Goal: Task Accomplishment & Management: Complete application form

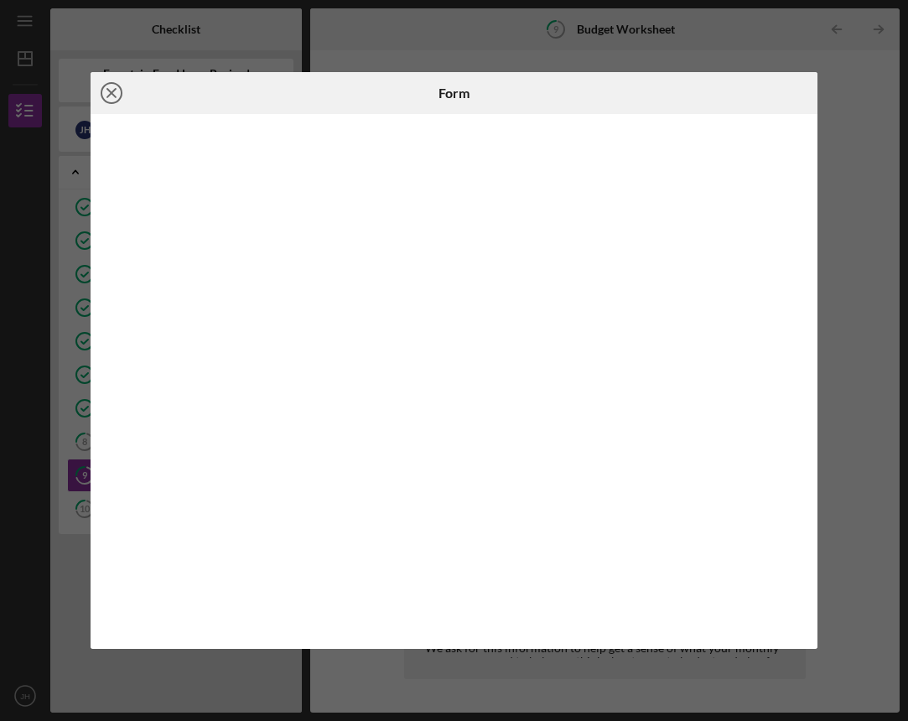
click at [116, 91] on icon "Icon/Close" at bounding box center [112, 93] width 42 height 42
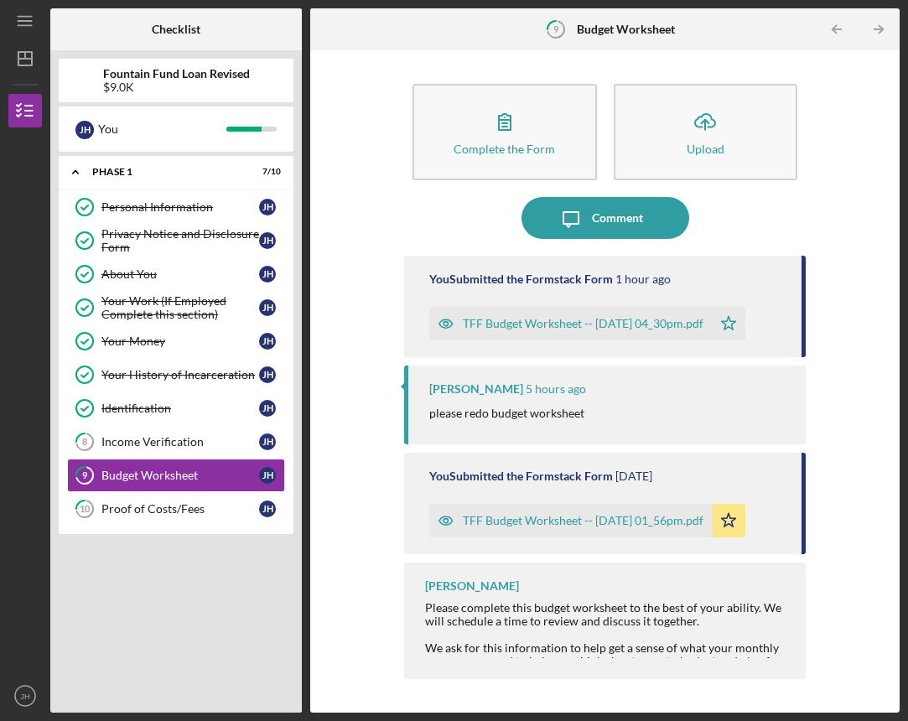
click at [505, 324] on div "TFF Budget Worksheet -- [DATE] 04_30pm.pdf" at bounding box center [583, 323] width 241 height 13
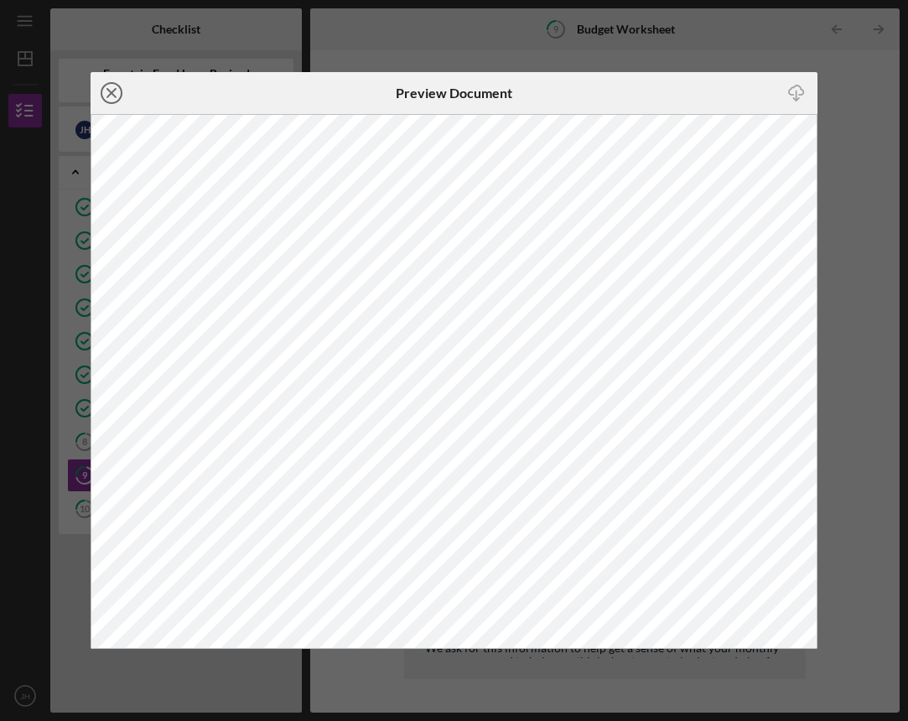
click at [112, 94] on line at bounding box center [111, 93] width 8 height 8
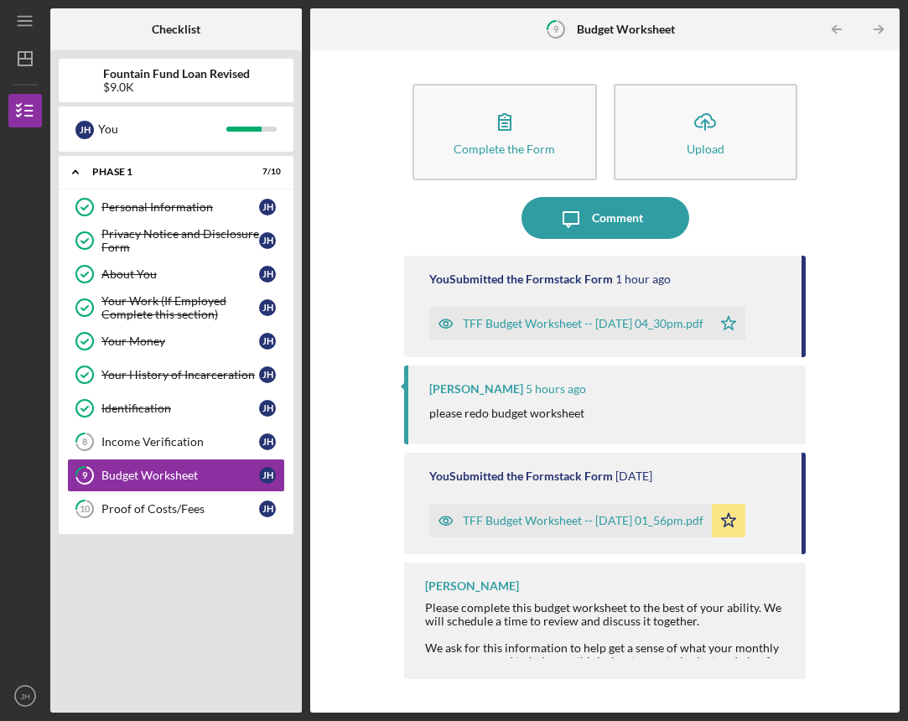
click at [393, 351] on div "Complete the Form Form Icon/Upload Upload Icon/Message Comment You Submitted th…" at bounding box center [605, 381] width 573 height 645
click at [454, 318] on icon "button" at bounding box center [446, 324] width 34 height 34
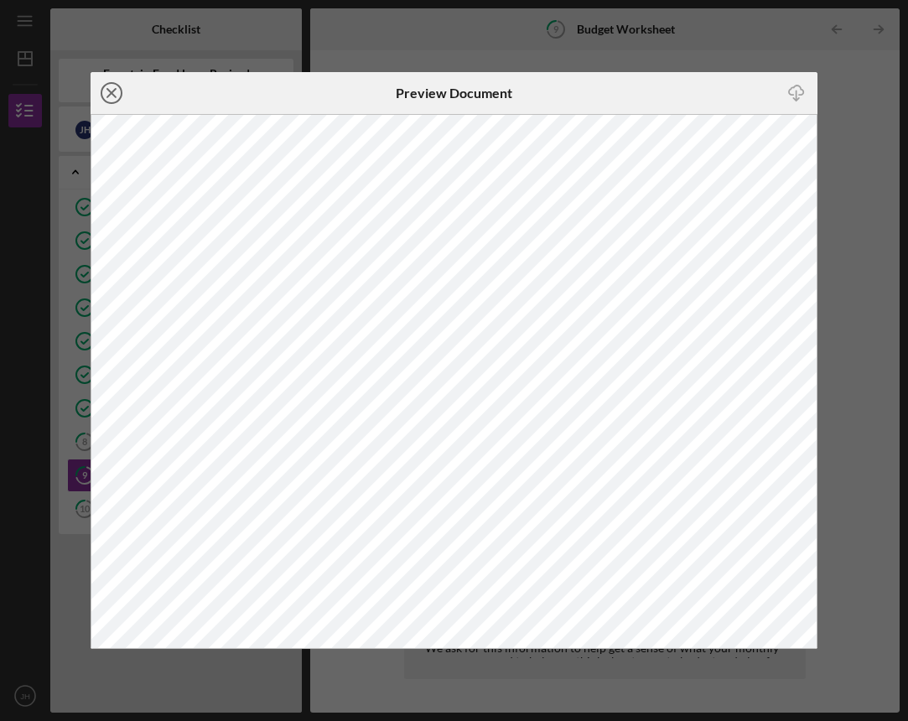
click at [111, 91] on icon "Icon/Close" at bounding box center [112, 93] width 42 height 42
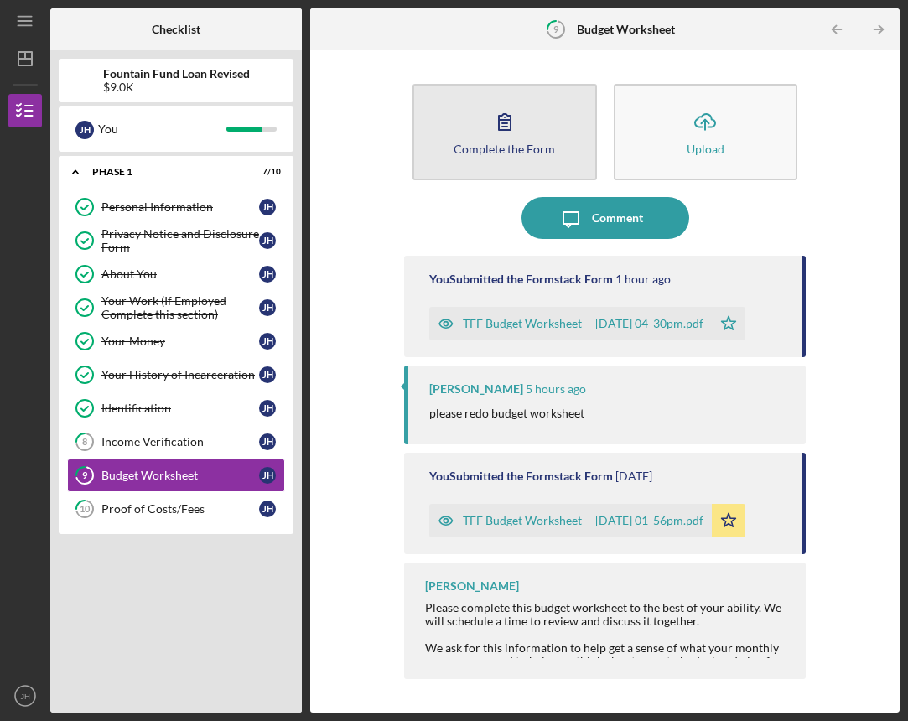
click at [476, 127] on button "Complete the Form Form" at bounding box center [504, 132] width 184 height 96
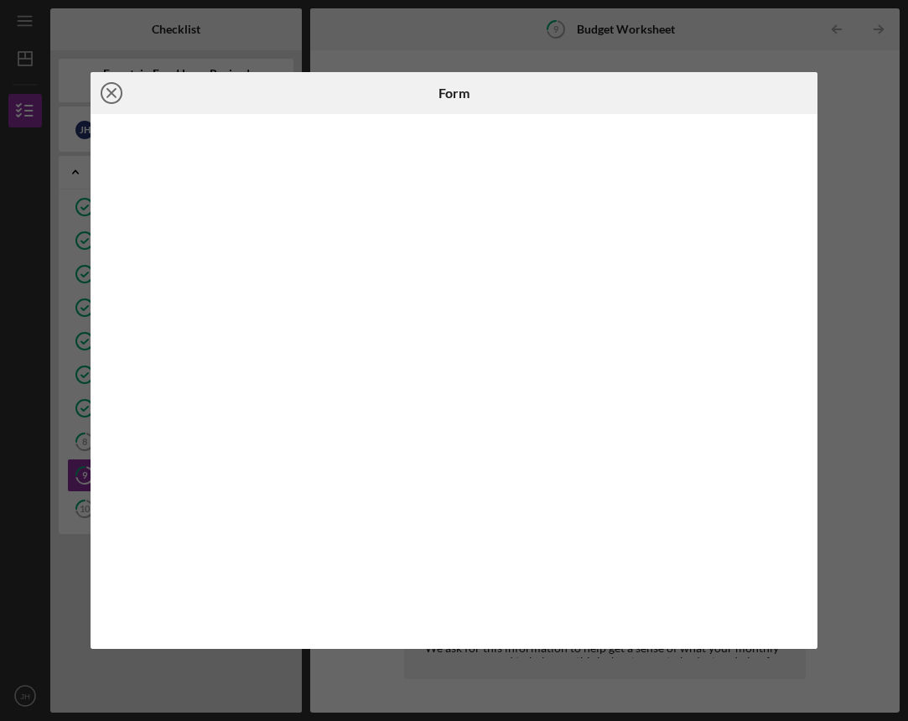
click at [114, 91] on line at bounding box center [111, 93] width 8 height 8
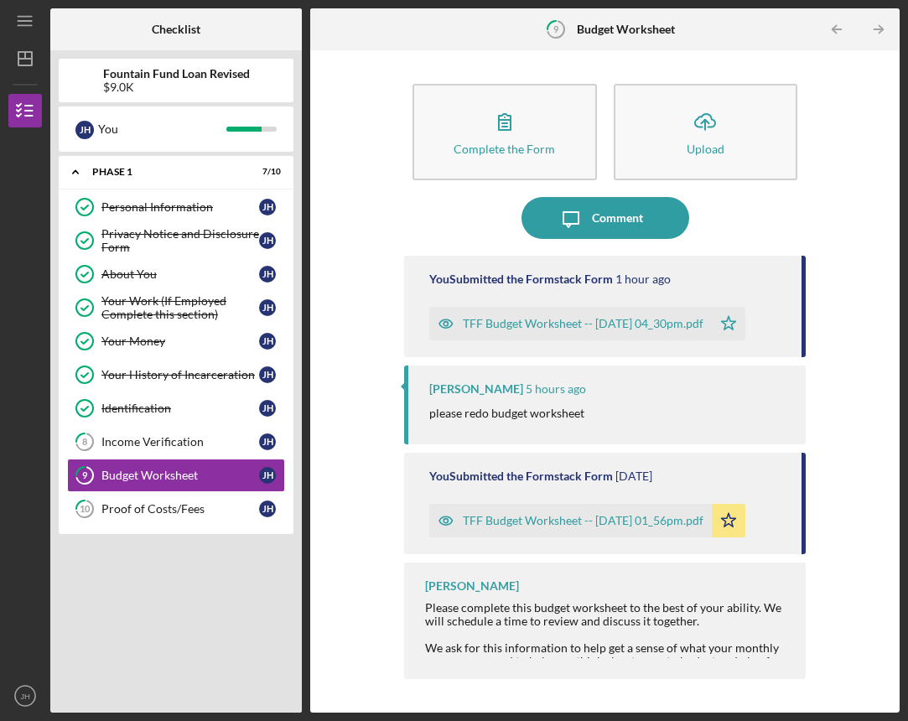
click at [541, 320] on div "TFF Budget Worksheet -- [DATE] 04_30pm.pdf" at bounding box center [583, 323] width 241 height 13
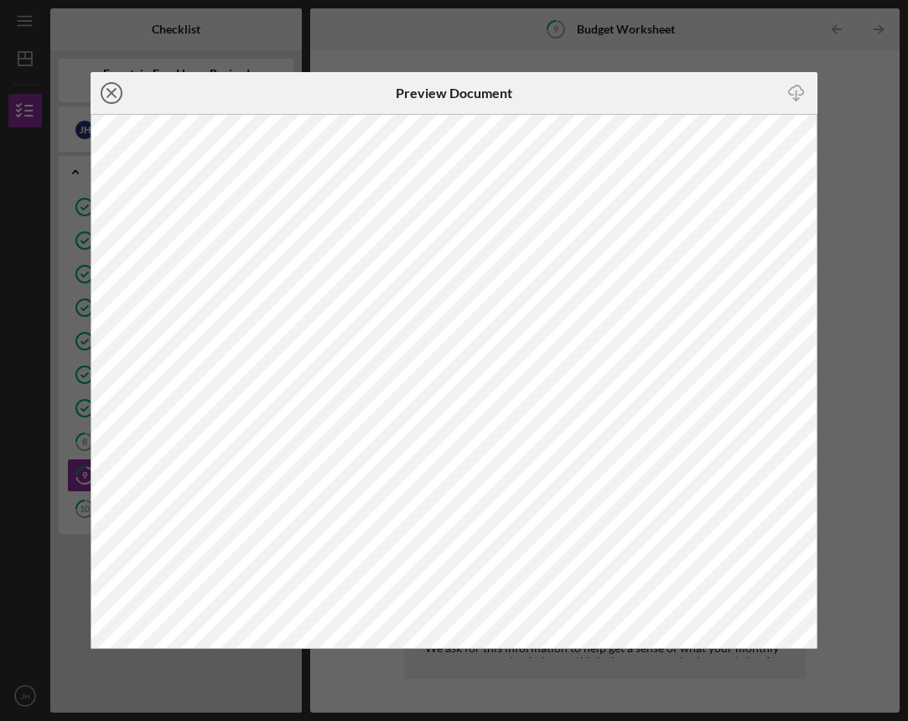
click at [106, 91] on icon "Icon/Close" at bounding box center [112, 93] width 42 height 42
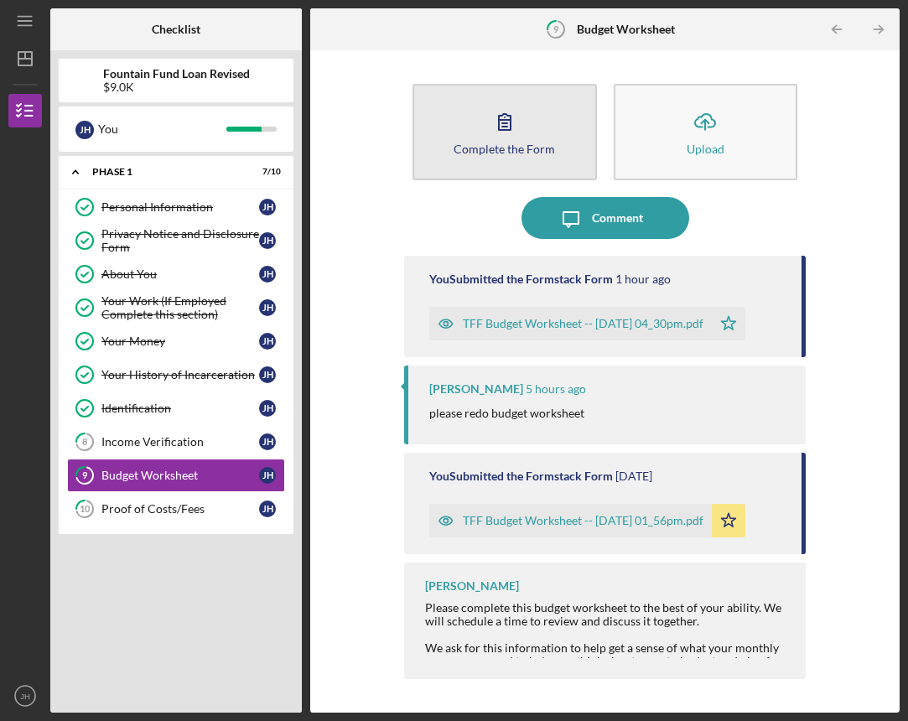
click at [500, 139] on icon "button" at bounding box center [505, 122] width 42 height 42
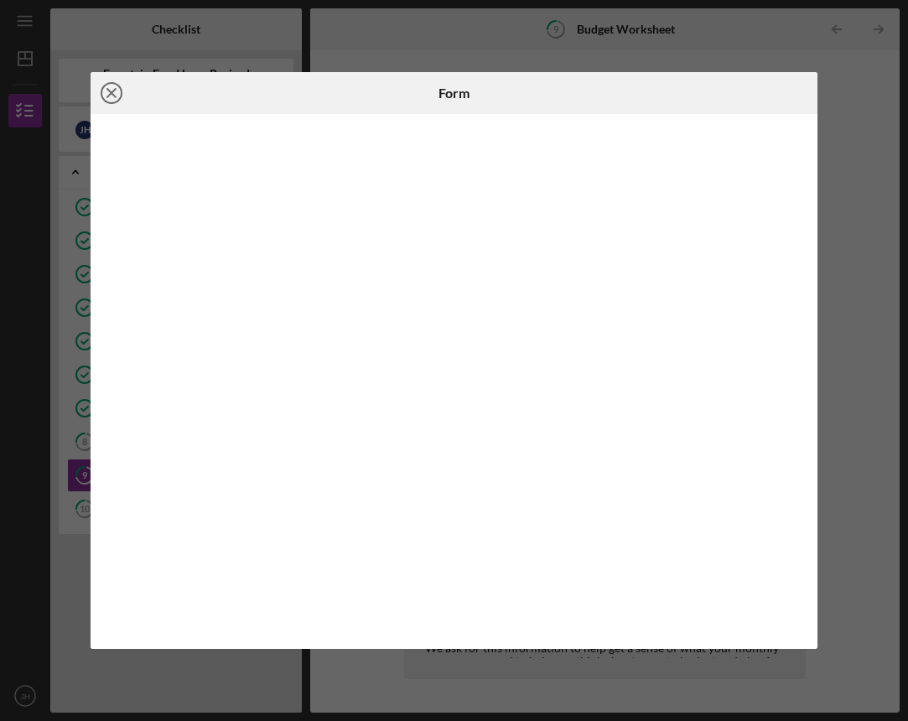
click at [108, 92] on icon "Icon/Close" at bounding box center [112, 93] width 42 height 42
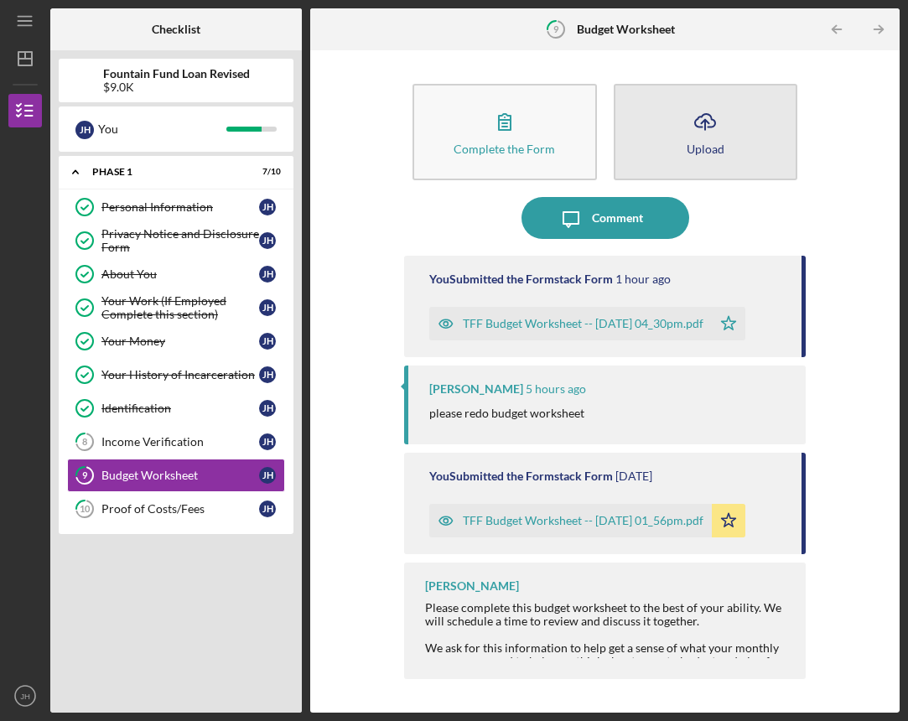
click at [661, 140] on button "Icon/Upload Upload" at bounding box center [706, 132] width 184 height 96
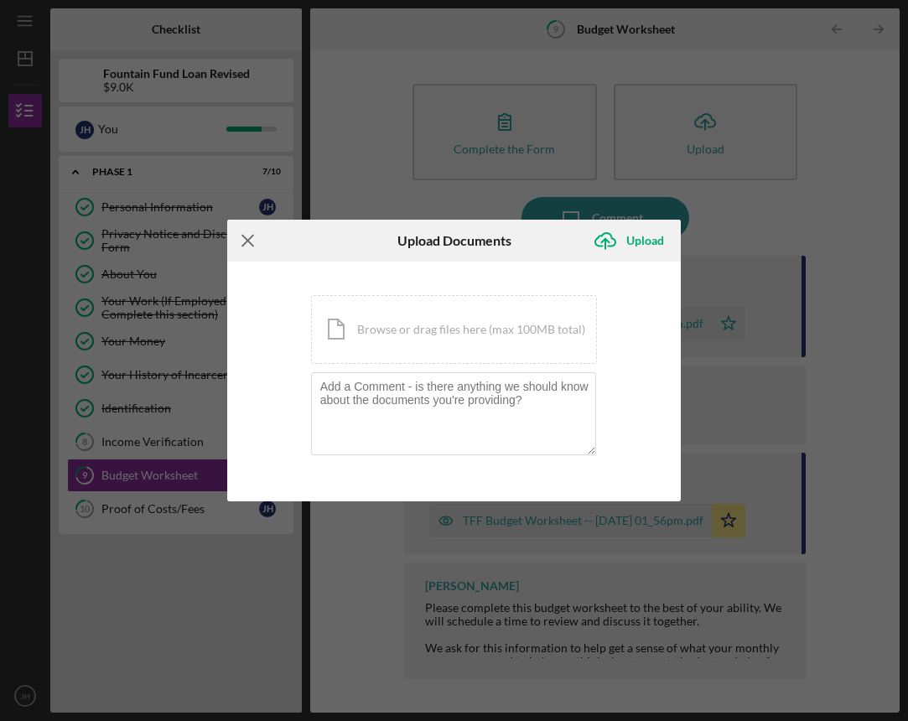
click at [244, 240] on icon "Icon/Menu Close" at bounding box center [248, 241] width 42 height 42
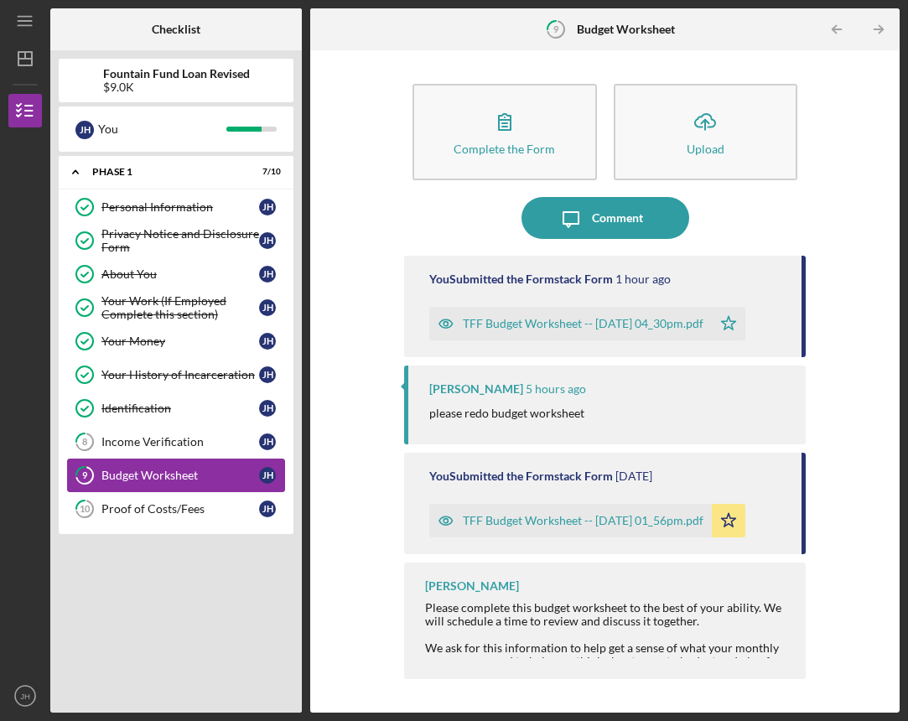
click at [231, 469] on div "Budget Worksheet" at bounding box center [180, 475] width 158 height 13
click at [200, 536] on div "Icon/Expander Phase 1 7 / 10 Personal Information Personal Information [PERSON_…" at bounding box center [176, 430] width 235 height 548
click at [200, 516] on link "10 Proof of Costs/Fees [PERSON_NAME]" at bounding box center [176, 509] width 218 height 34
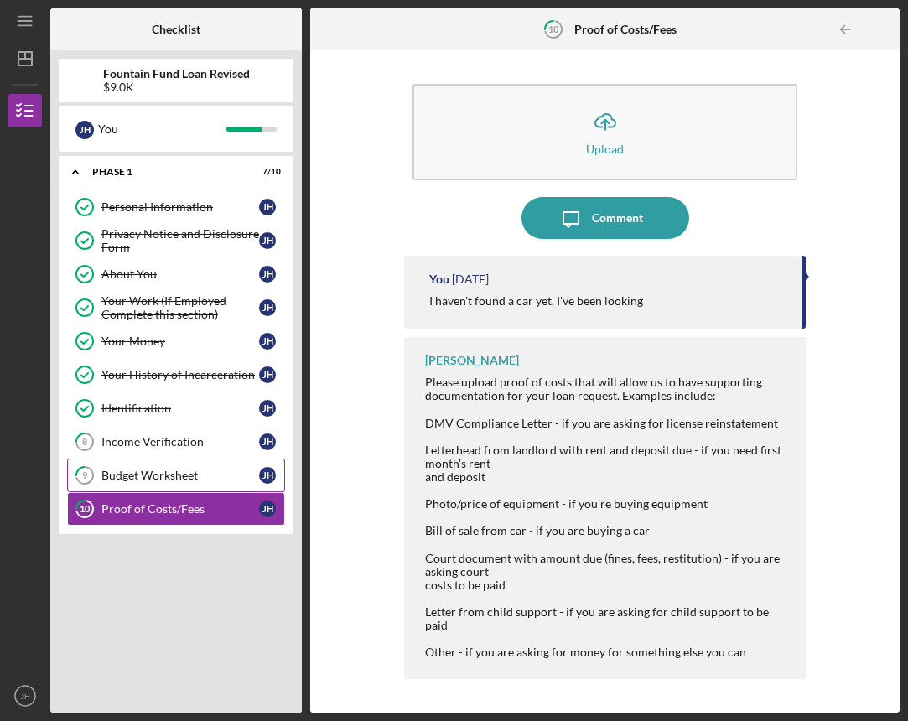
click at [191, 483] on link "9 Budget Worksheet [PERSON_NAME]" at bounding box center [176, 476] width 218 height 34
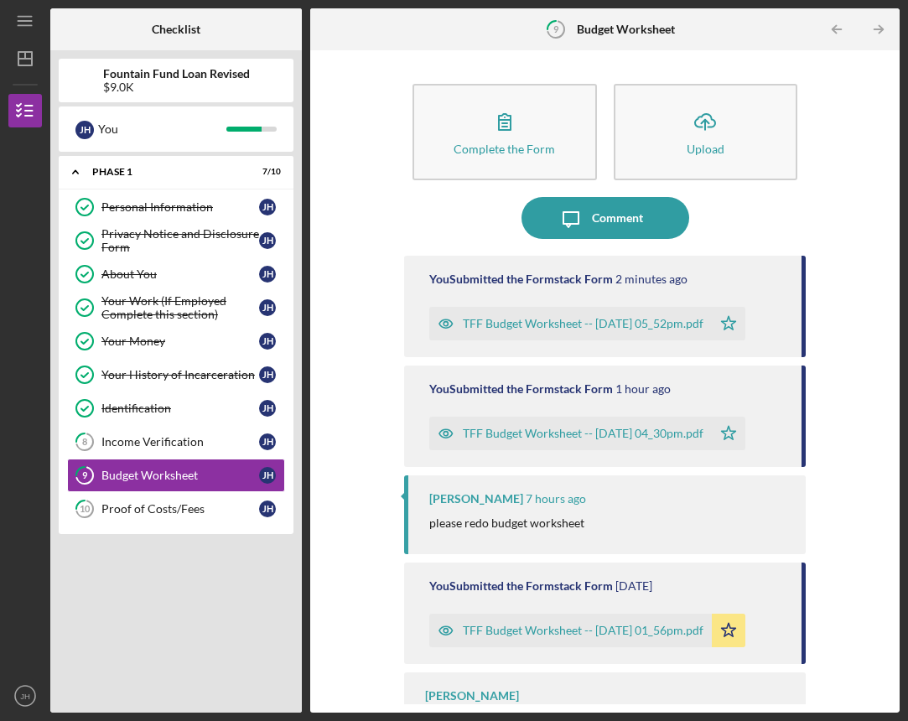
click at [508, 319] on div "TFF Budget Worksheet -- [DATE] 05_52pm.pdf" at bounding box center [583, 323] width 241 height 13
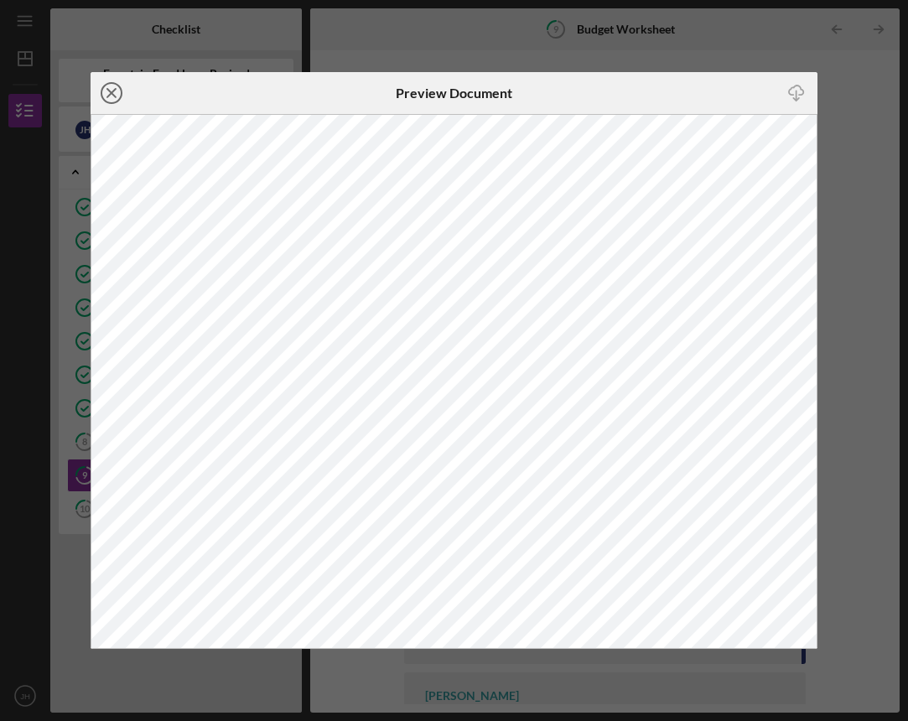
click at [109, 96] on line at bounding box center [111, 93] width 8 height 8
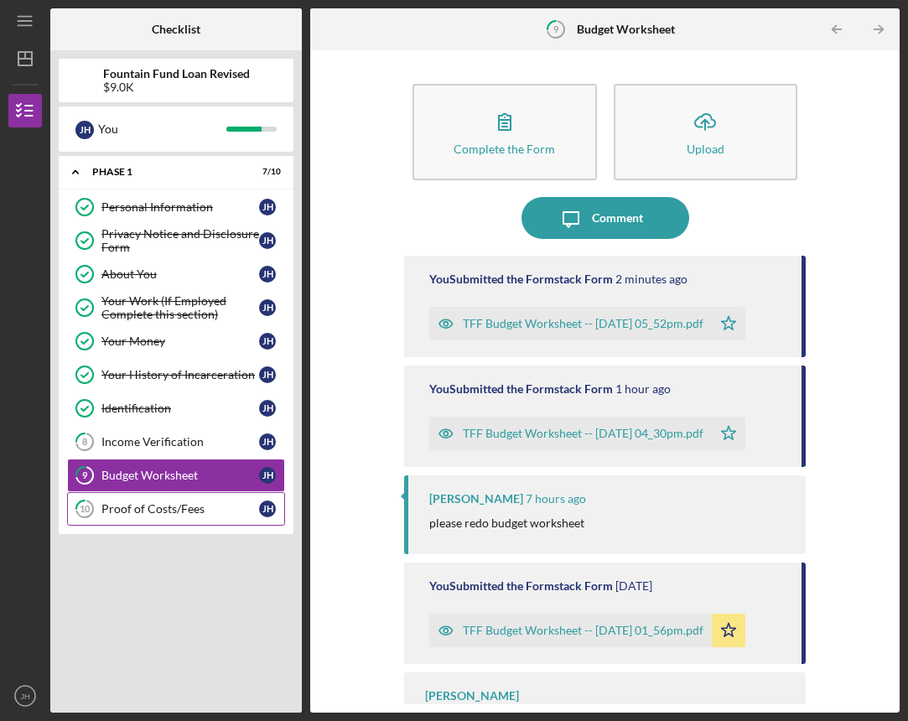
click at [145, 506] on div "Proof of Costs/Fees" at bounding box center [180, 508] width 158 height 13
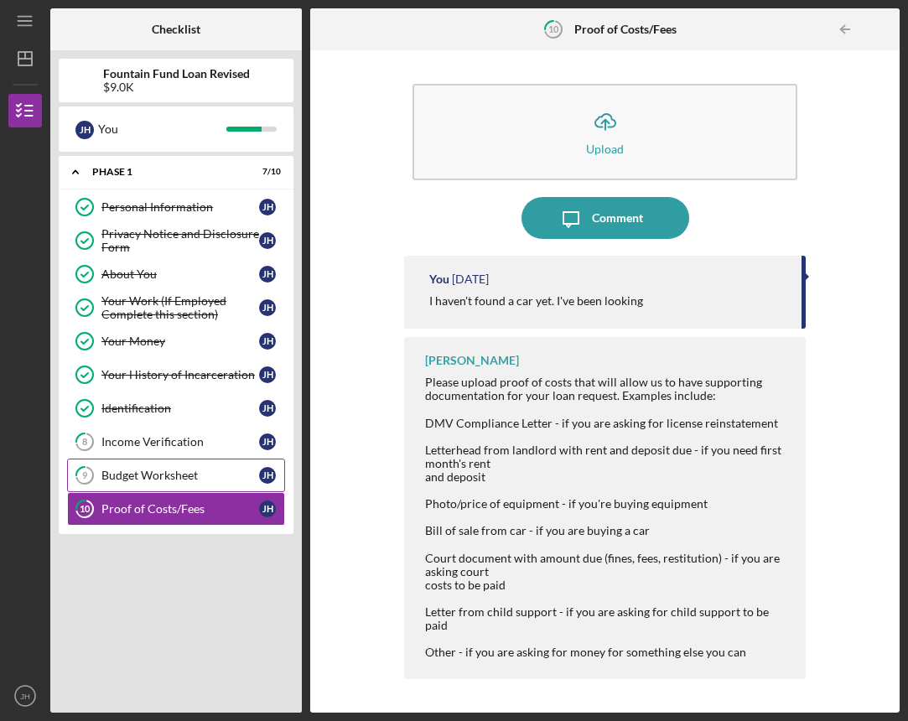
click at [150, 479] on div "Budget Worksheet" at bounding box center [180, 475] width 158 height 13
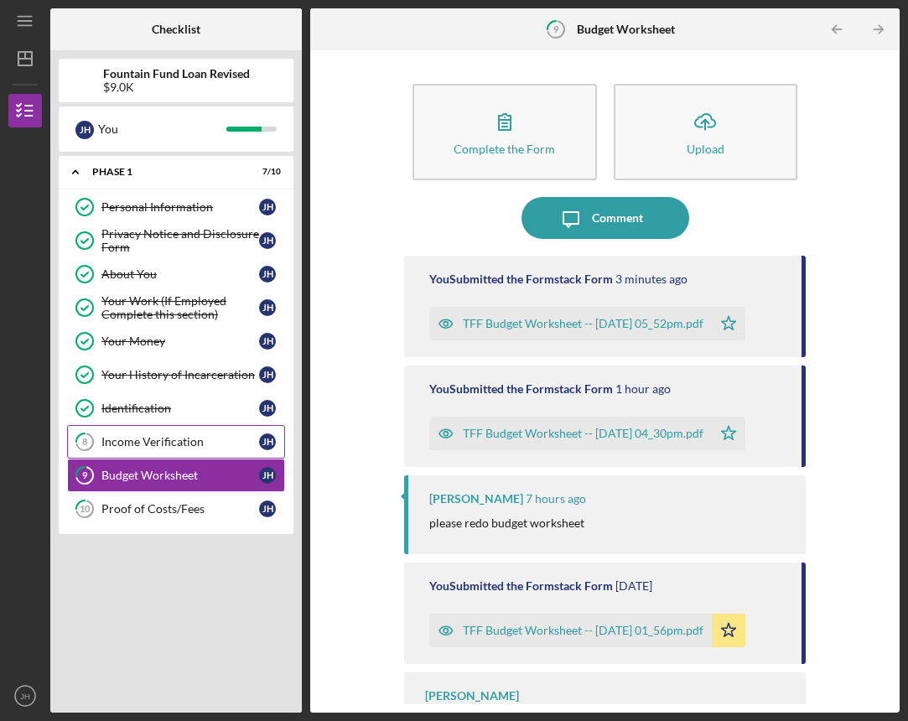
click at [148, 448] on link "8 Income Verification [PERSON_NAME]" at bounding box center [176, 442] width 218 height 34
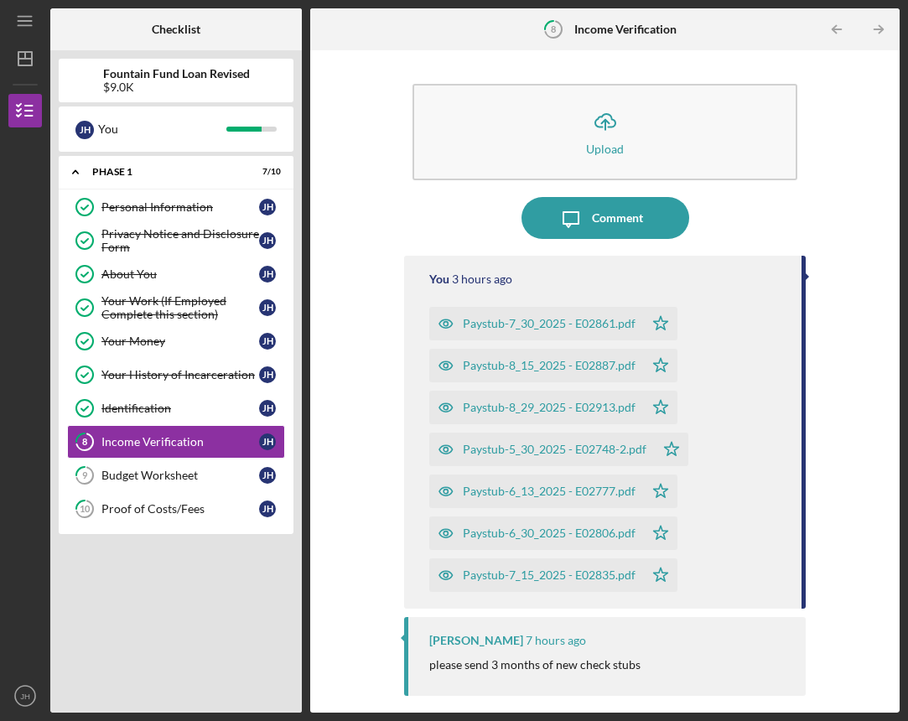
click at [143, 86] on div "$9.0K" at bounding box center [176, 86] width 147 height 13
